Goal: Task Accomplishment & Management: Use online tool/utility

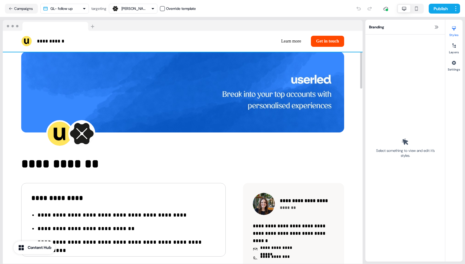
scroll to position [7, 0]
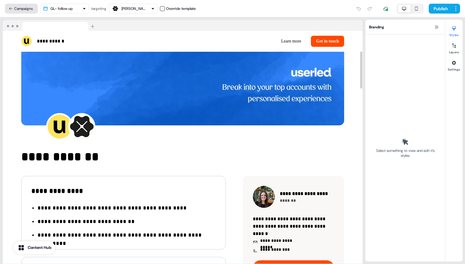
click at [18, 8] on button "Campaigns" at bounding box center [21, 9] width 33 height 10
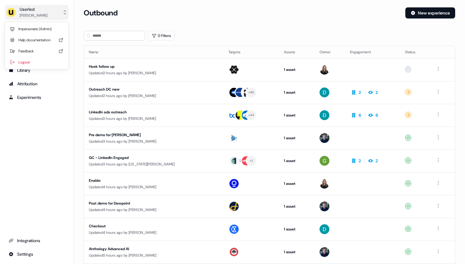
click at [21, 10] on div "Userled" at bounding box center [34, 9] width 28 height 6
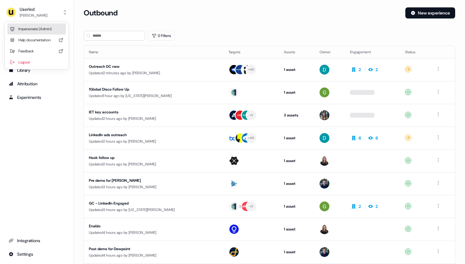
click at [24, 25] on div "Impersonate (Admin)" at bounding box center [36, 28] width 58 height 11
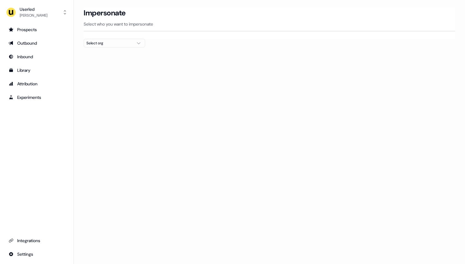
click at [89, 42] on div "Select org" at bounding box center [109, 43] width 46 height 6
type input "****"
click at [92, 64] on div "Omnea" at bounding box center [114, 65] width 61 height 10
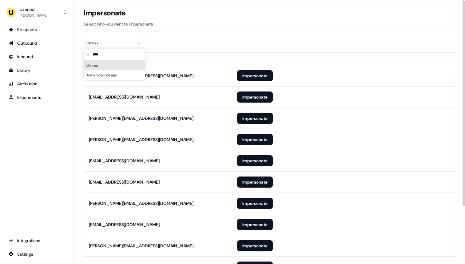
click at [207, 7] on div "Impersonate" at bounding box center [270, 12] width 372 height 11
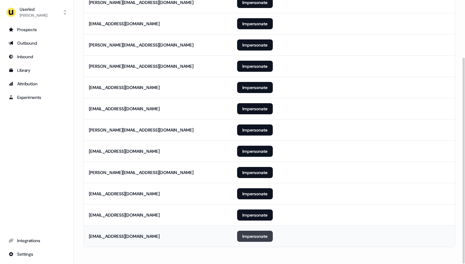
click at [247, 233] on button "Impersonate" at bounding box center [255, 236] width 36 height 11
